Goal: Check status: Check status

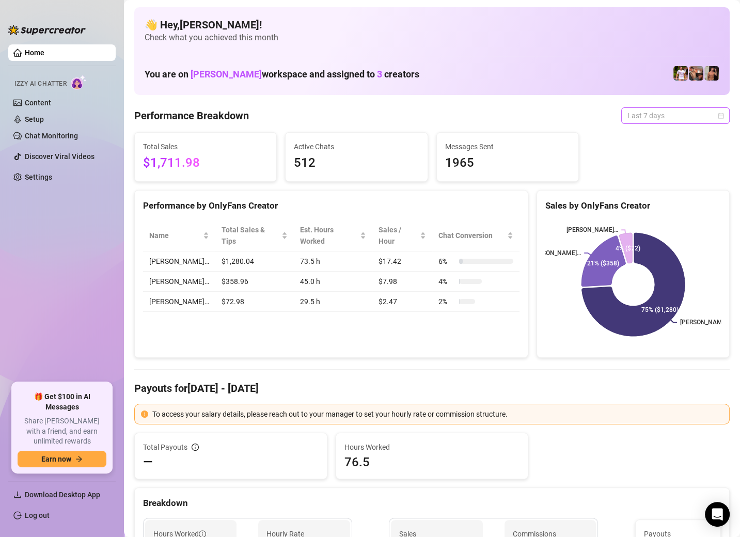
click at [637, 113] on span "Last 7 days" at bounding box center [675, 115] width 96 height 15
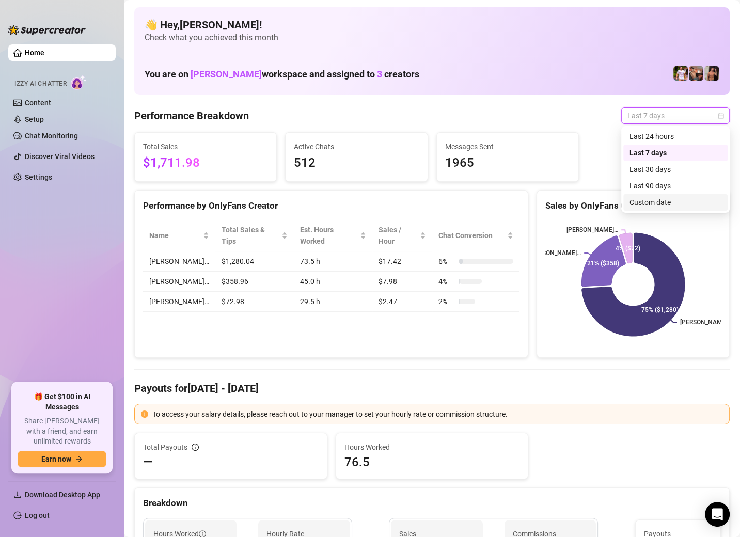
click at [639, 206] on div "Custom date" at bounding box center [675, 202] width 92 height 11
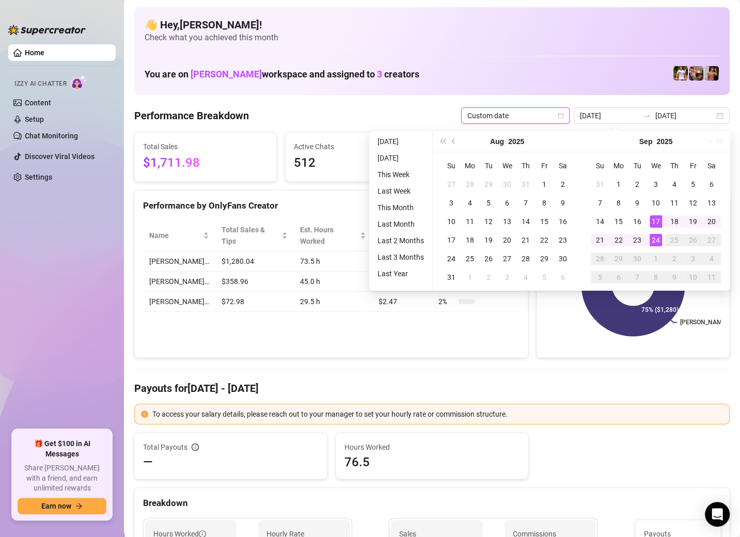
type input "[DATE]"
click at [651, 239] on div "24" at bounding box center [655, 240] width 12 height 12
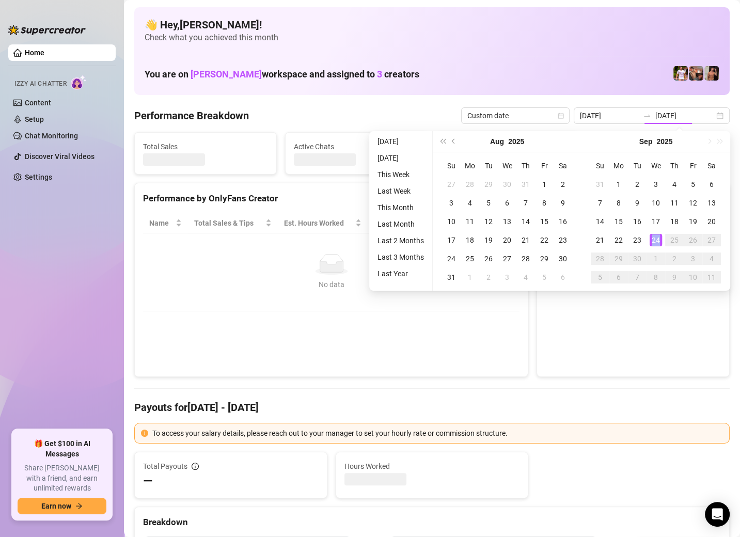
type input "[DATE]"
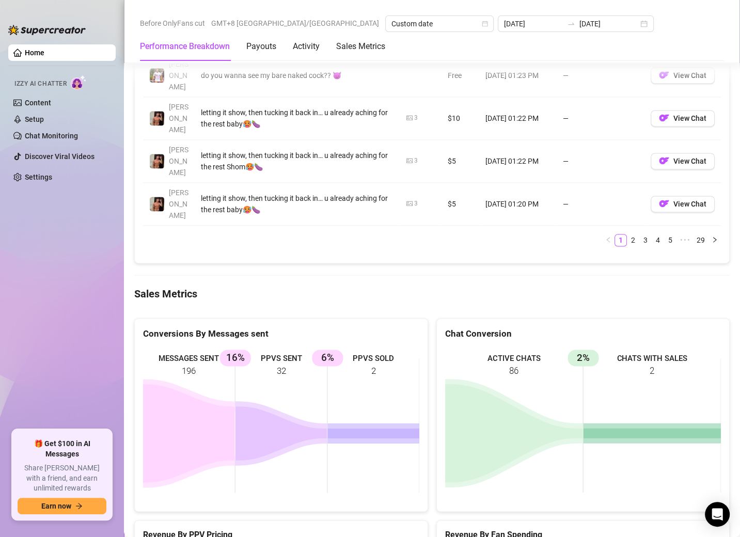
scroll to position [1295, 0]
